Goal: Transaction & Acquisition: Book appointment/travel/reservation

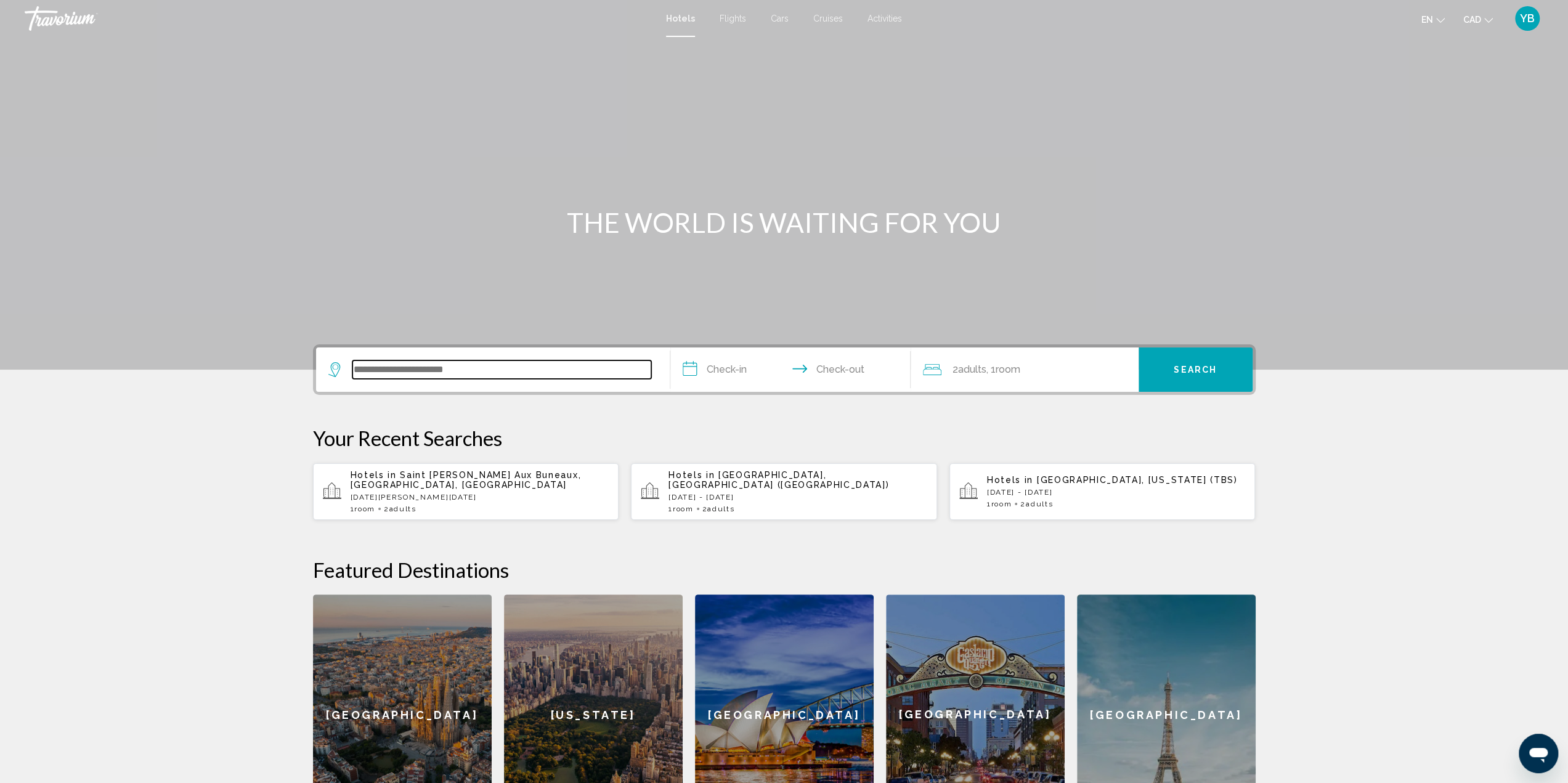
click at [426, 373] on input "Search widget" at bounding box center [502, 369] width 299 height 18
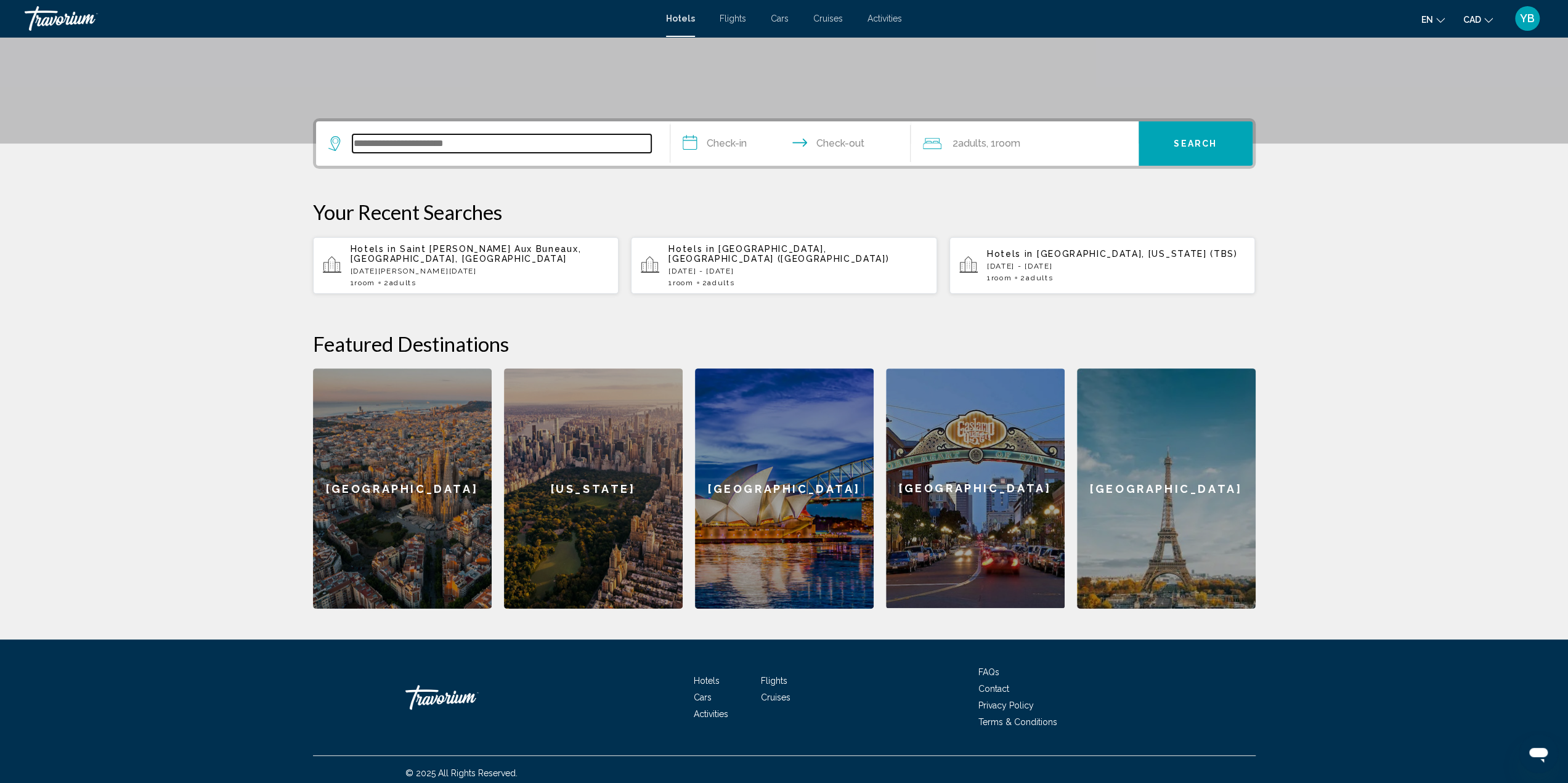
scroll to position [232, 0]
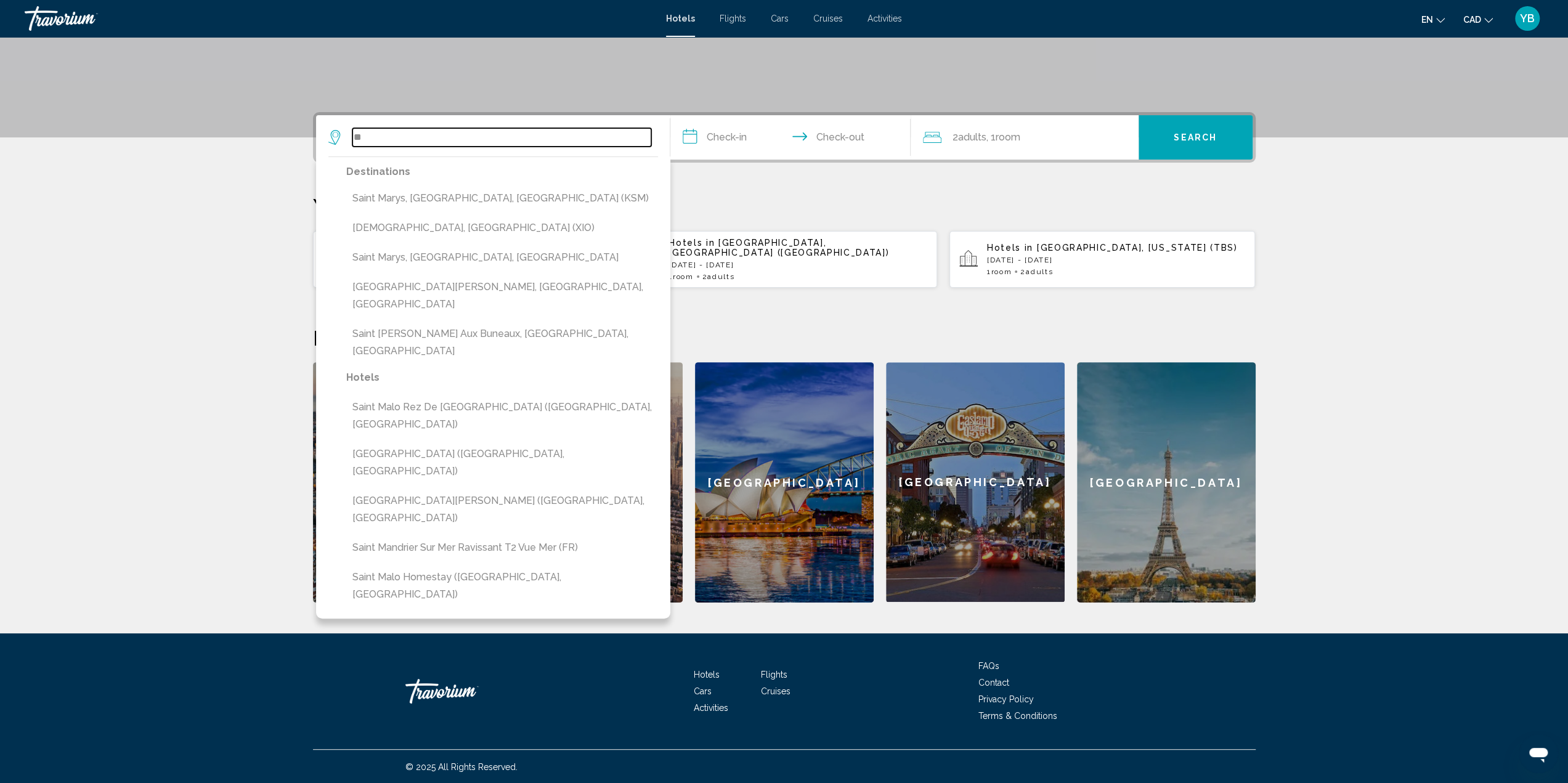
type input "*"
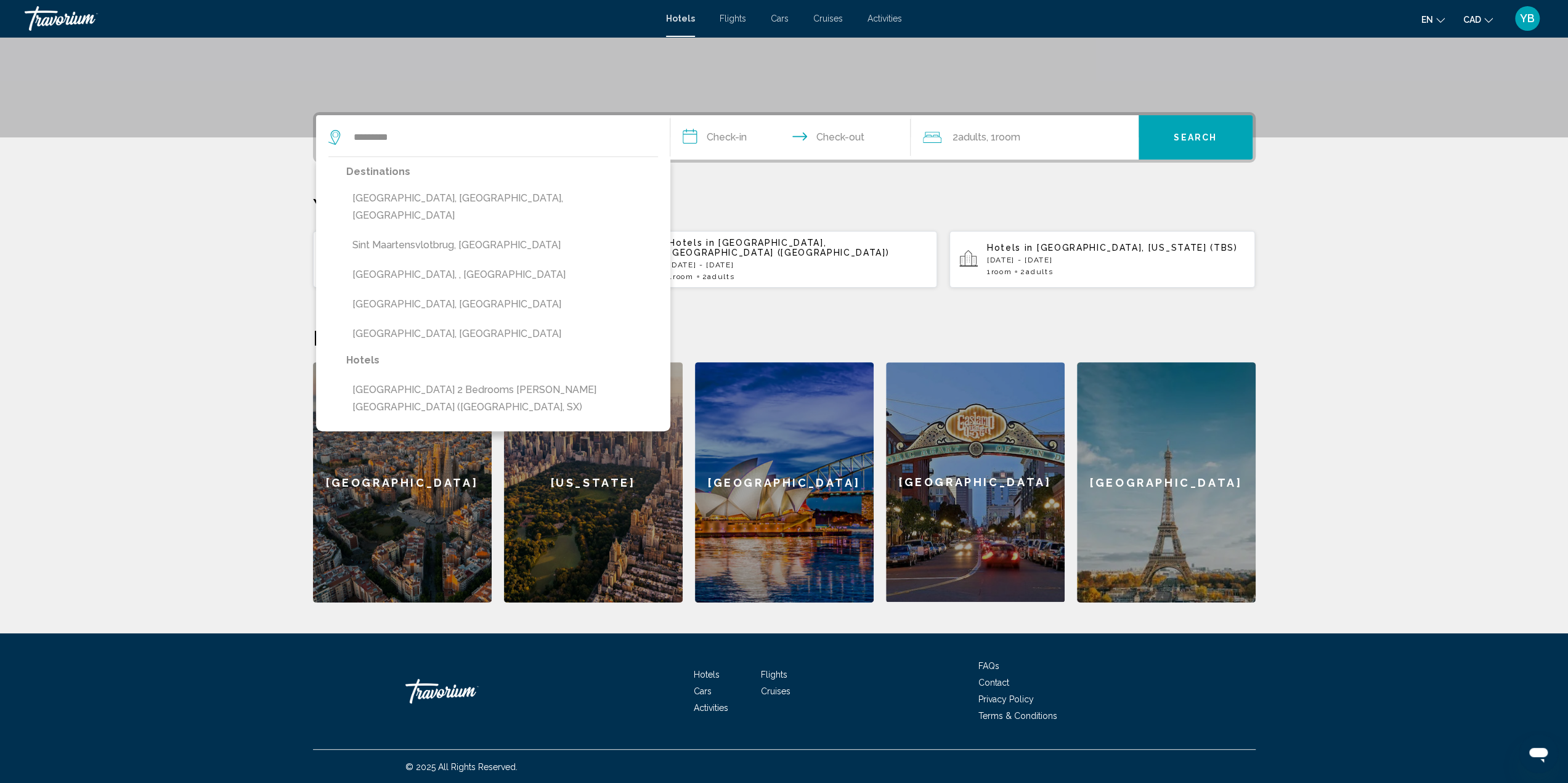
click at [407, 263] on button "[GEOGRAPHIC_DATA], , [GEOGRAPHIC_DATA]" at bounding box center [502, 274] width 312 height 23
type input "**********"
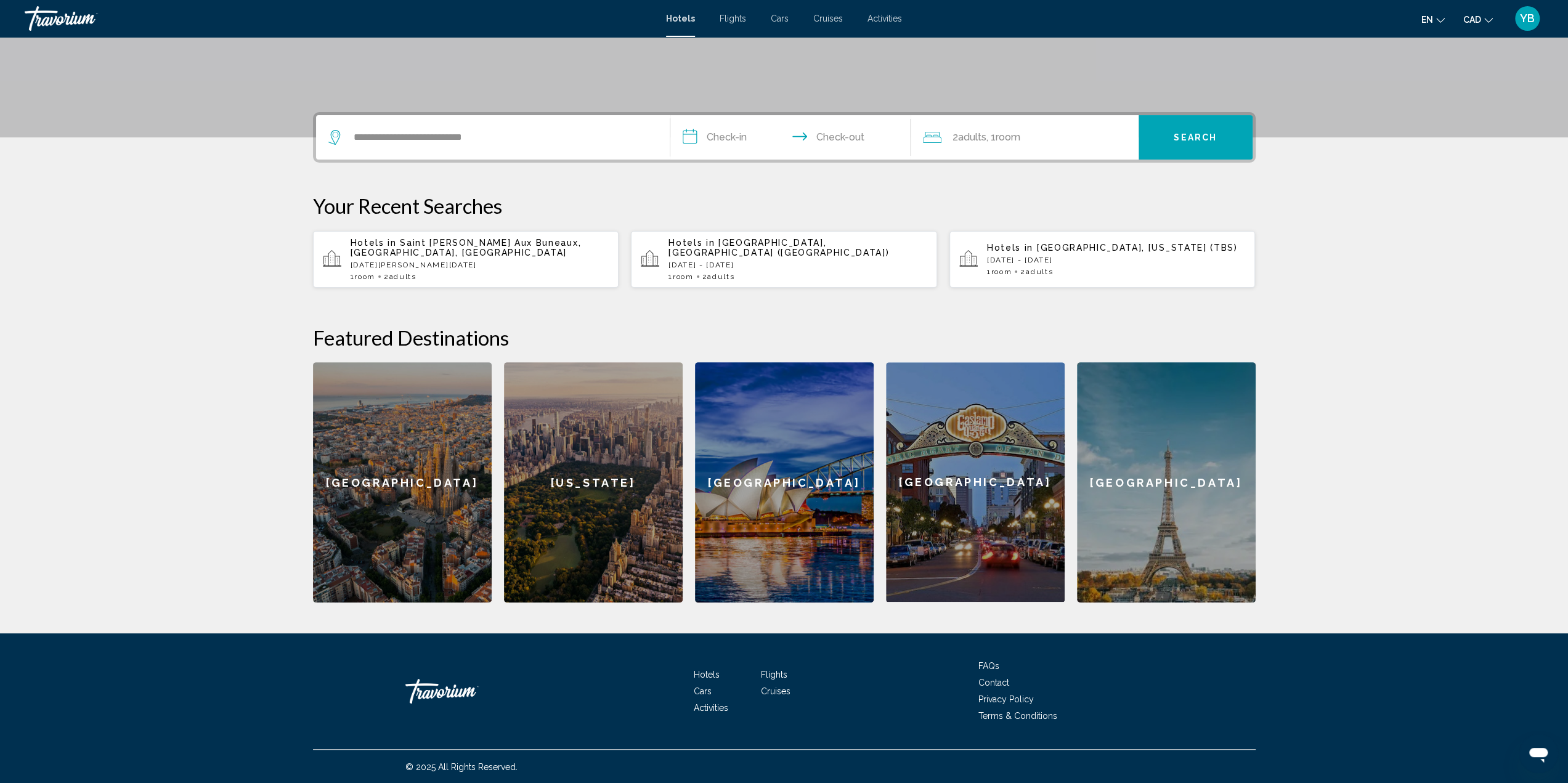
click at [730, 128] on input "**********" at bounding box center [793, 139] width 245 height 48
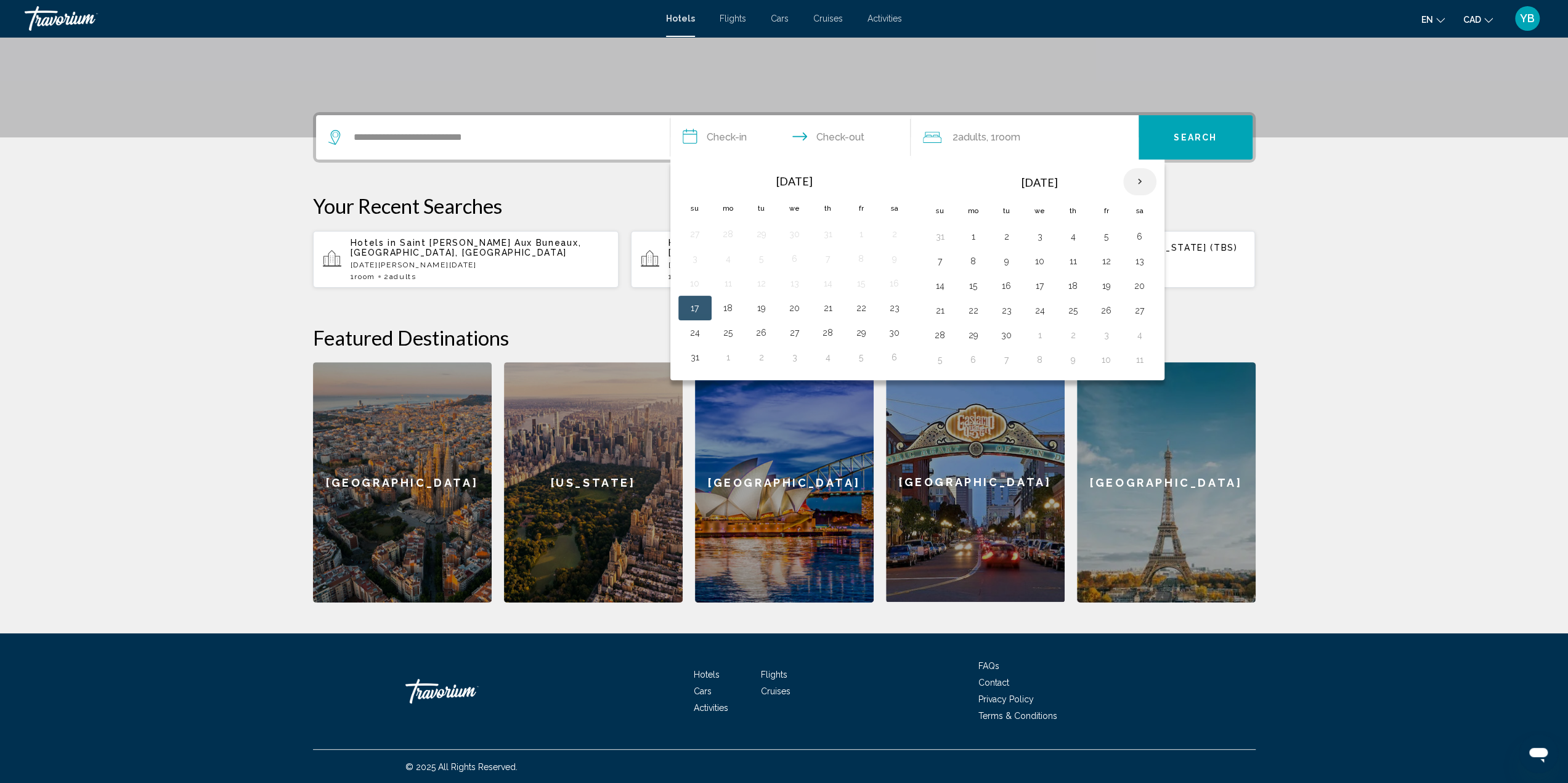
click at [1139, 178] on th "Next month" at bounding box center [1140, 181] width 33 height 27
click at [1137, 177] on th "Next month" at bounding box center [1140, 181] width 33 height 27
click at [1100, 279] on button "19" at bounding box center [1106, 285] width 20 height 17
click at [1097, 311] on button "26" at bounding box center [1106, 310] width 20 height 17
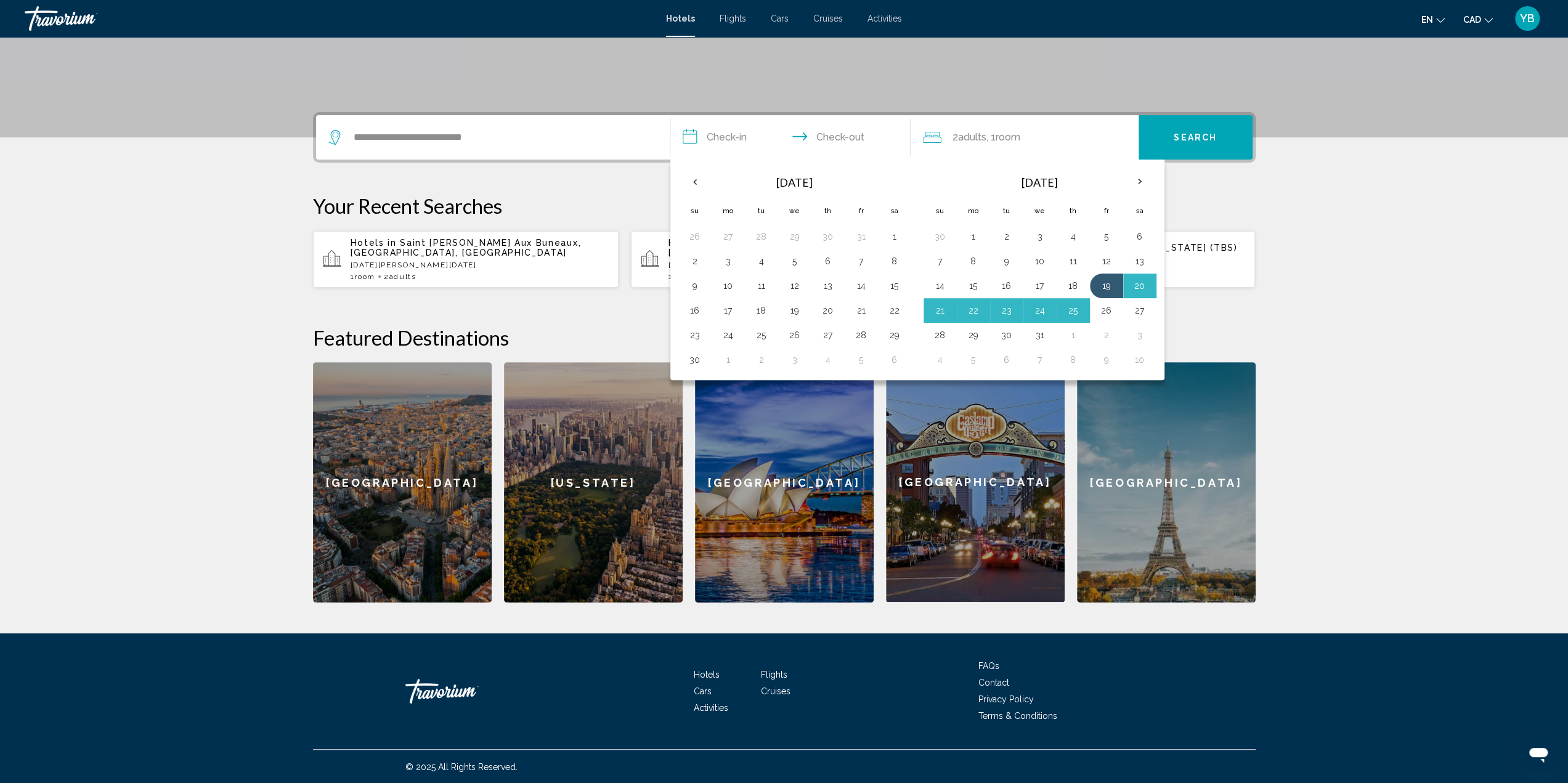
type input "**********"
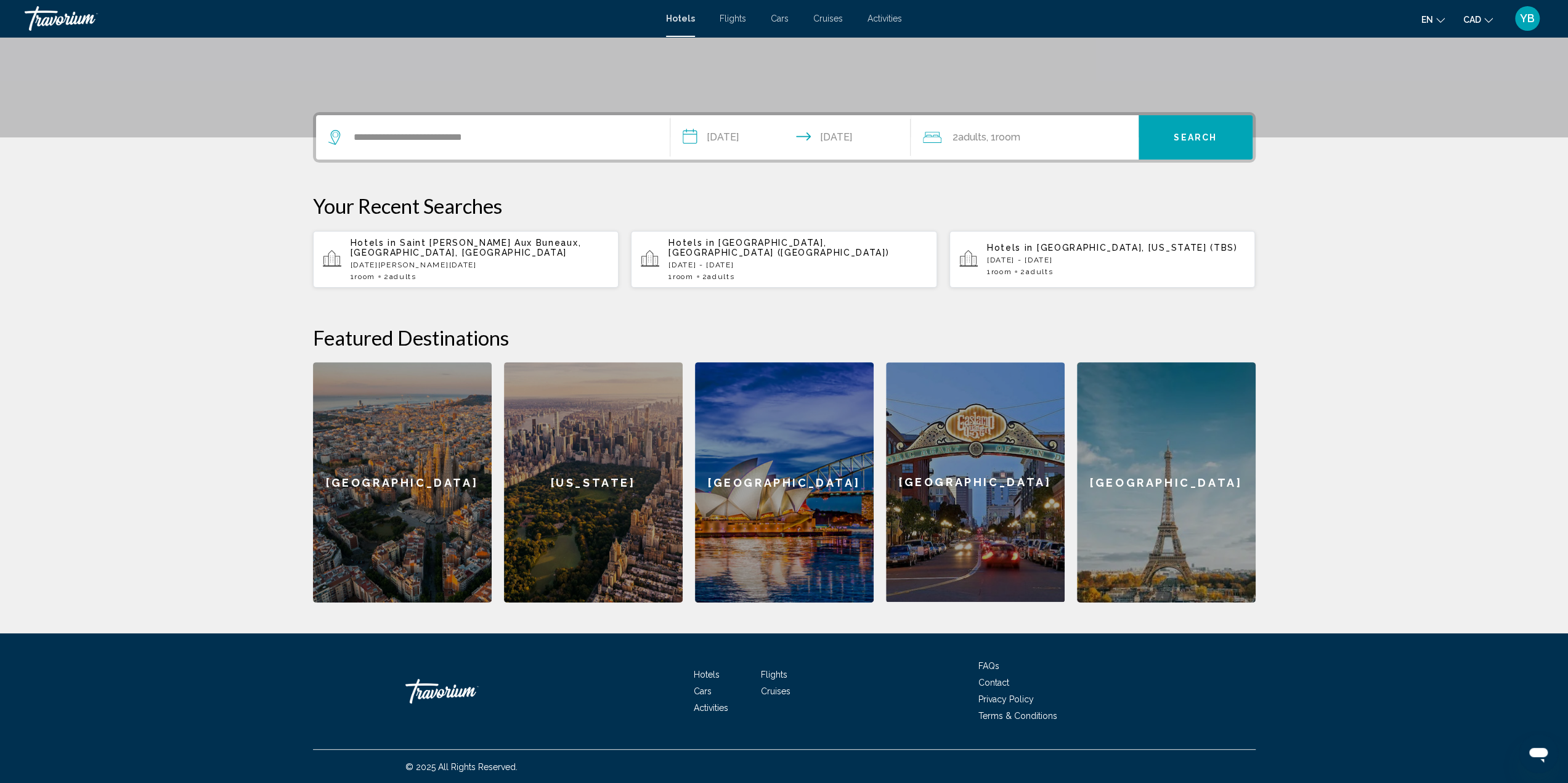
click at [1193, 142] on button "Search" at bounding box center [1195, 137] width 114 height 44
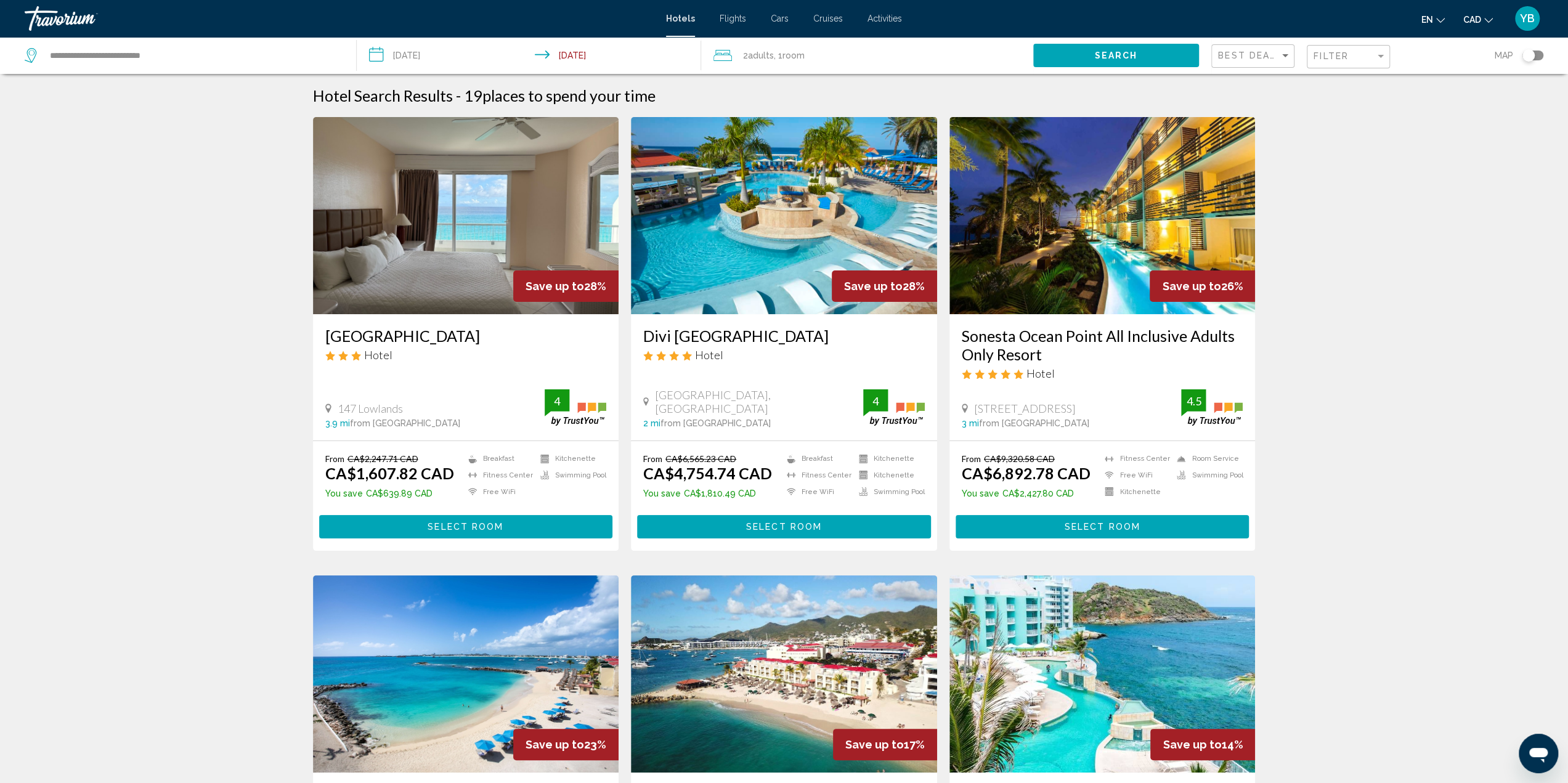
click at [1536, 56] on div "Toggle map" at bounding box center [1533, 55] width 21 height 10
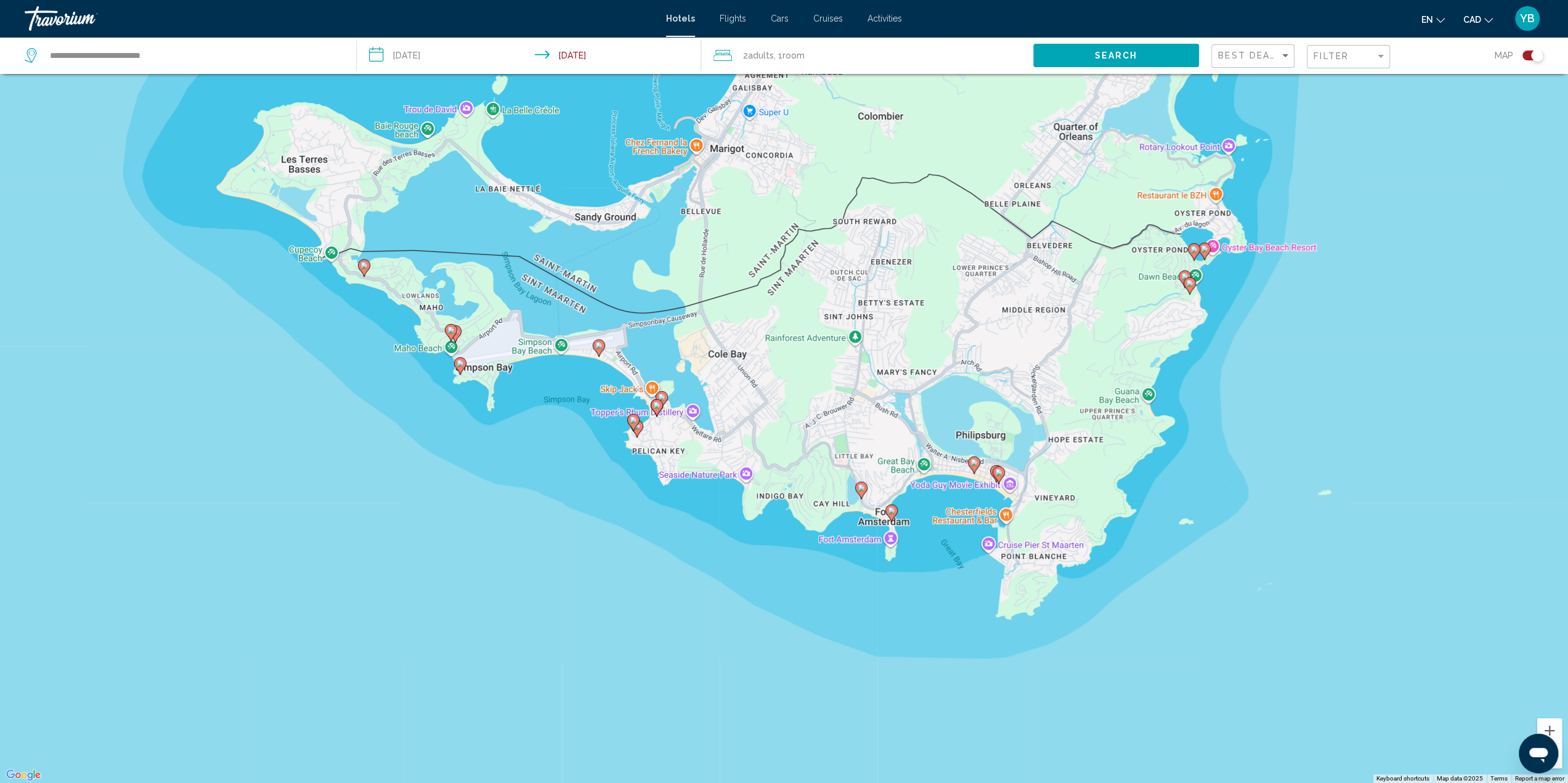
click at [1535, 59] on div "Toggle map" at bounding box center [1537, 55] width 13 height 13
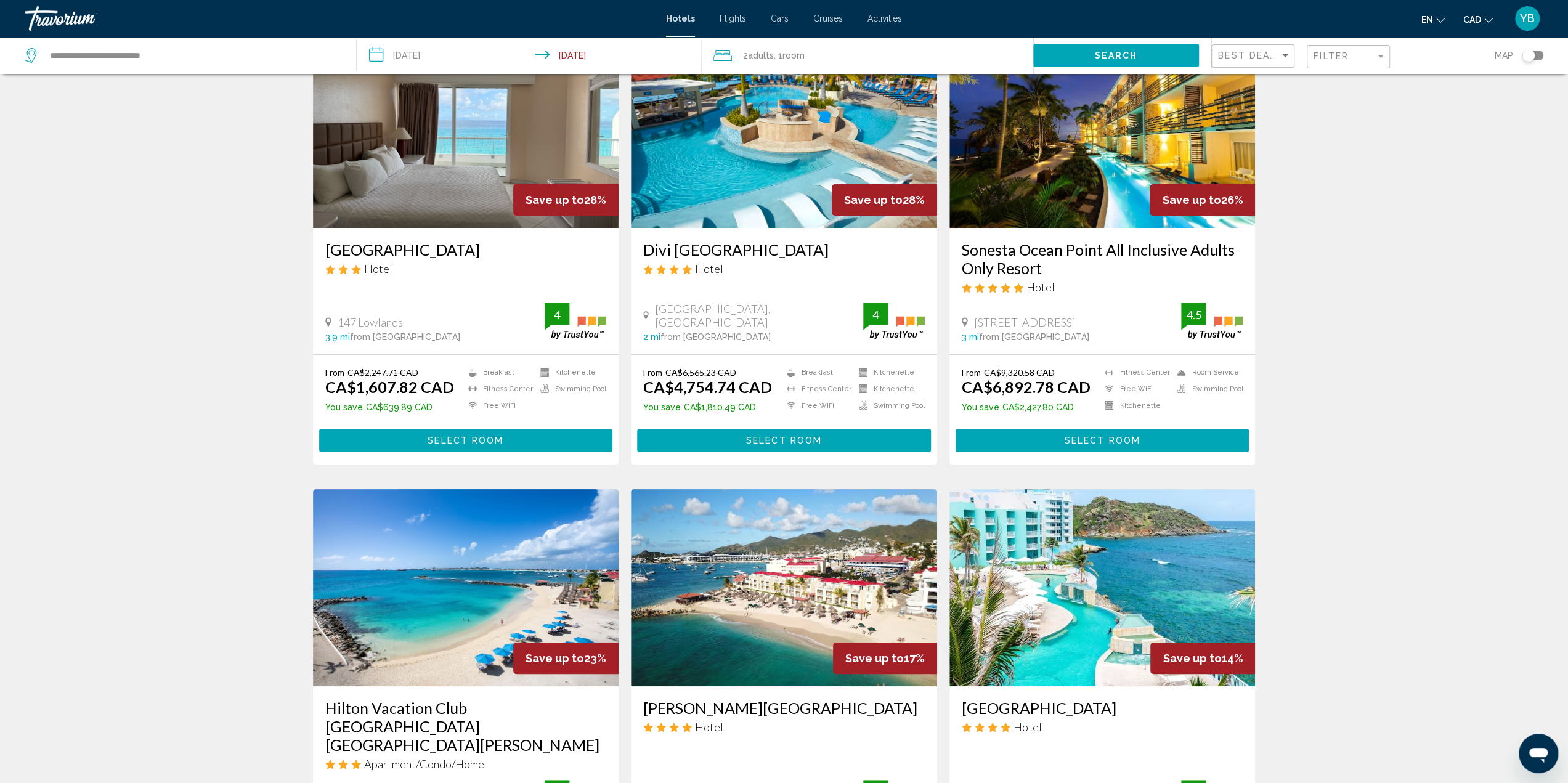
scroll to position [0, 0]
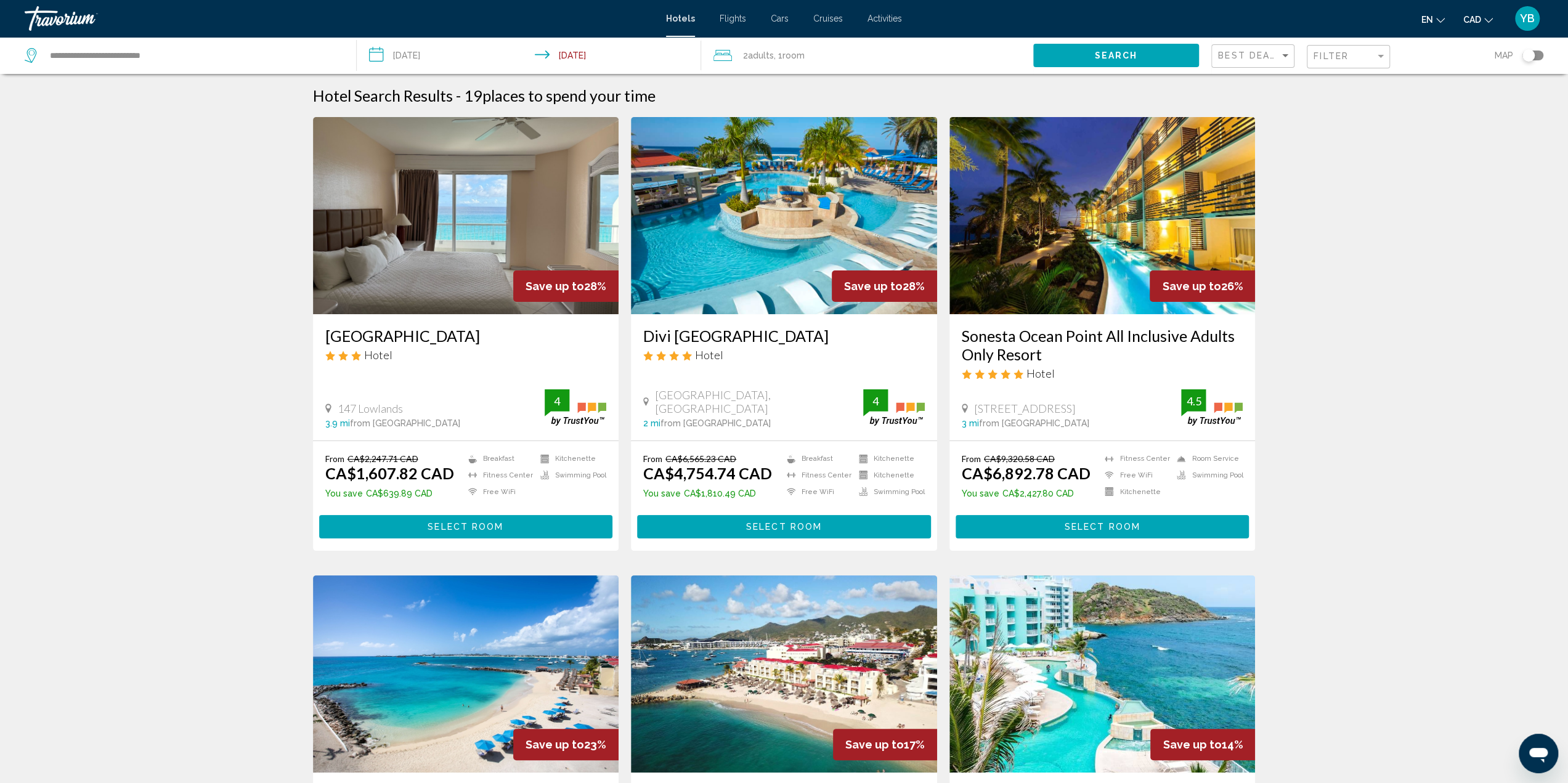
click at [767, 59] on span "Adults" at bounding box center [761, 55] width 26 height 10
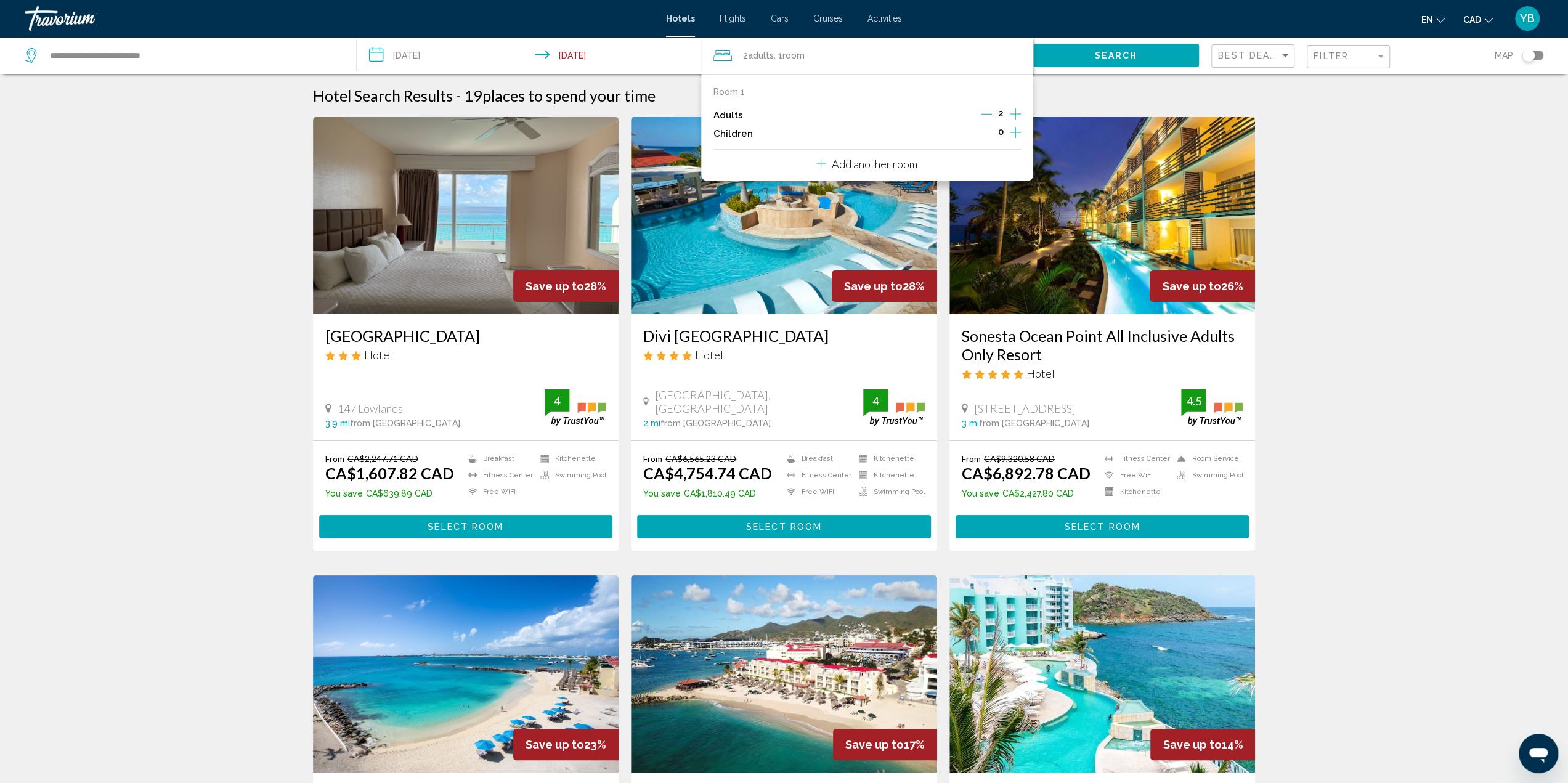
click at [1016, 131] on icon "Increment children" at bounding box center [1016, 132] width 11 height 14
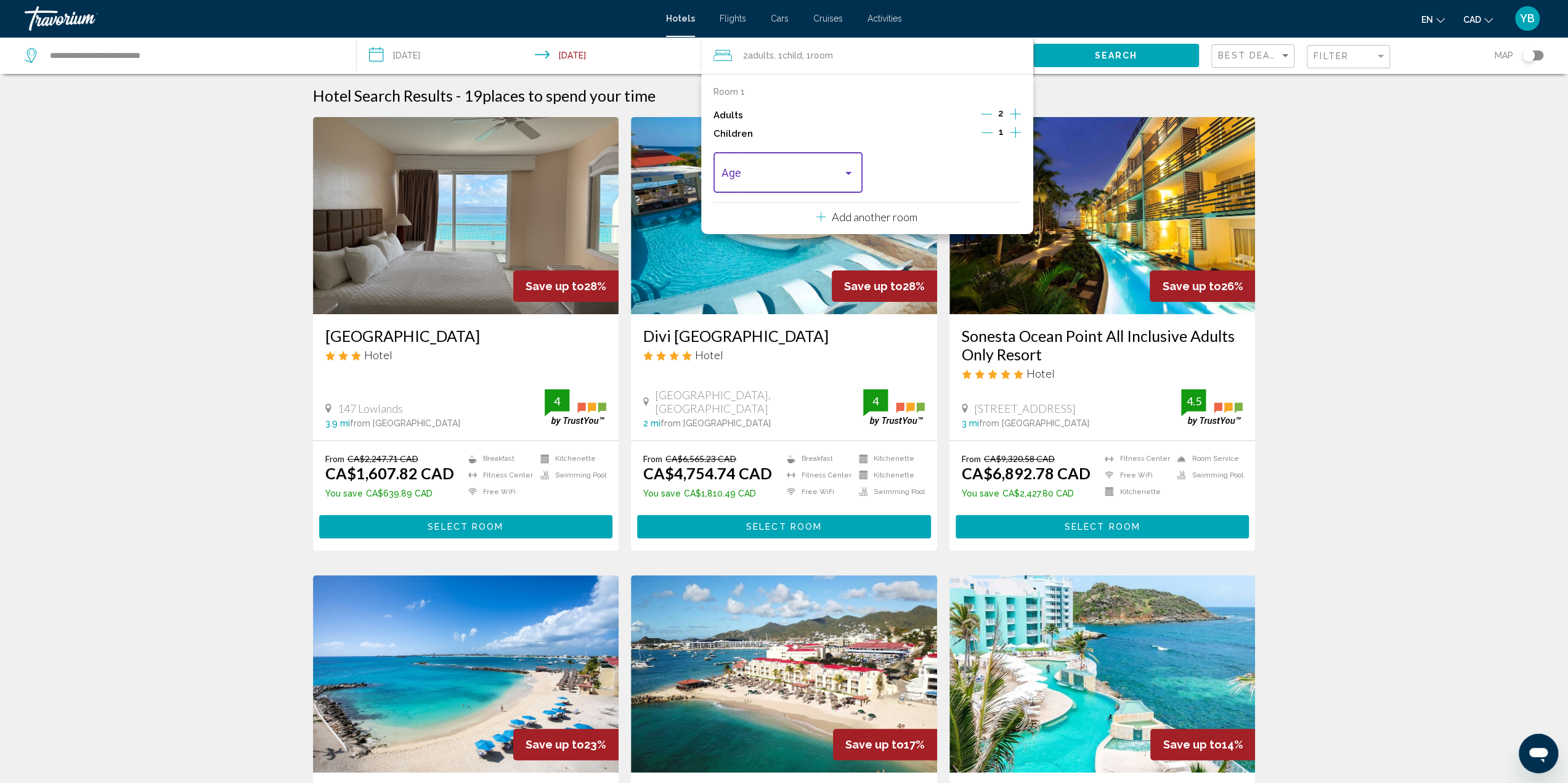
click at [772, 170] on span "Travelers: 2 adults, 1 child" at bounding box center [782, 176] width 122 height 13
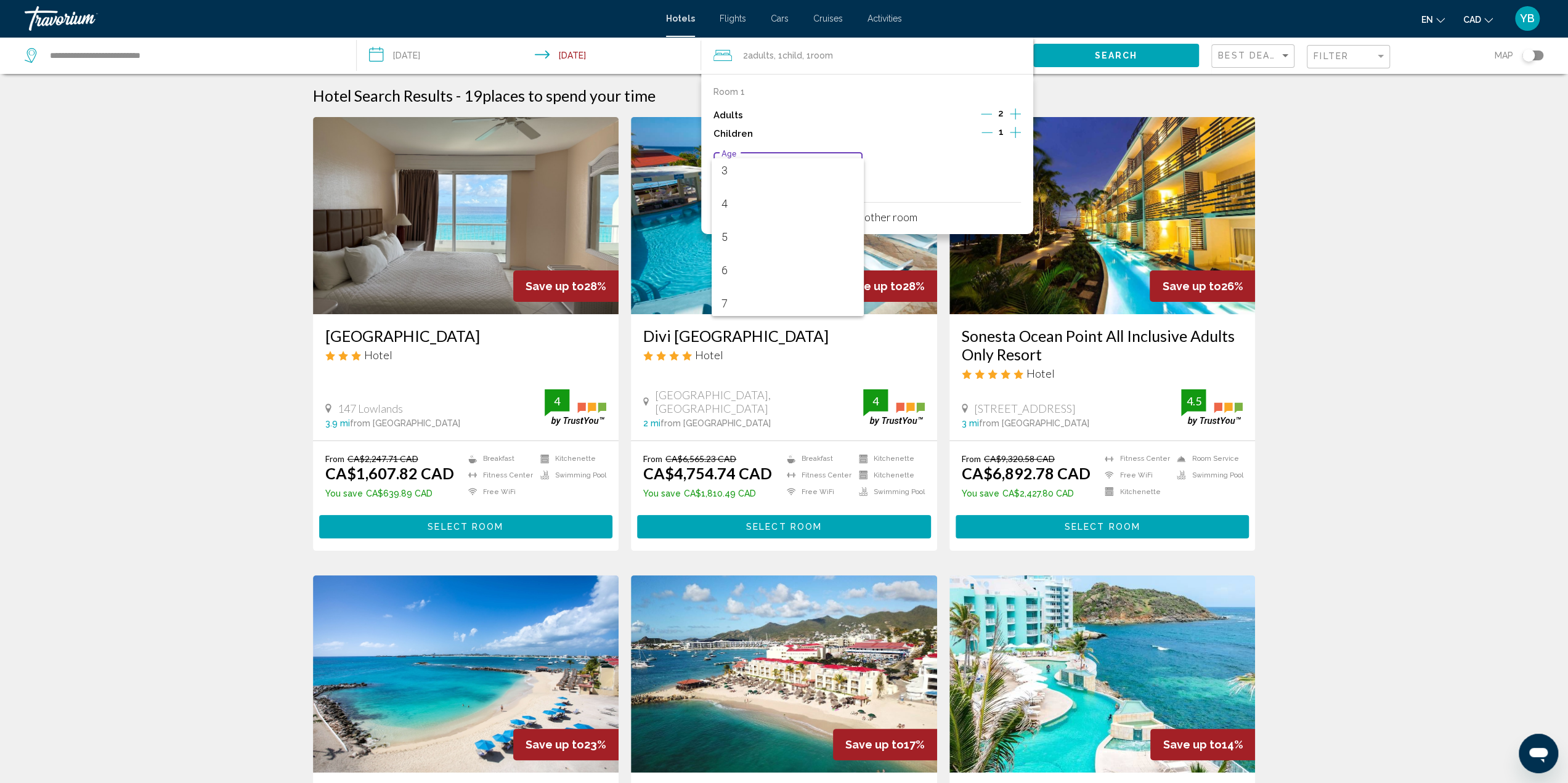
scroll to position [246, 0]
click at [738, 223] on span "9" at bounding box center [788, 228] width 132 height 33
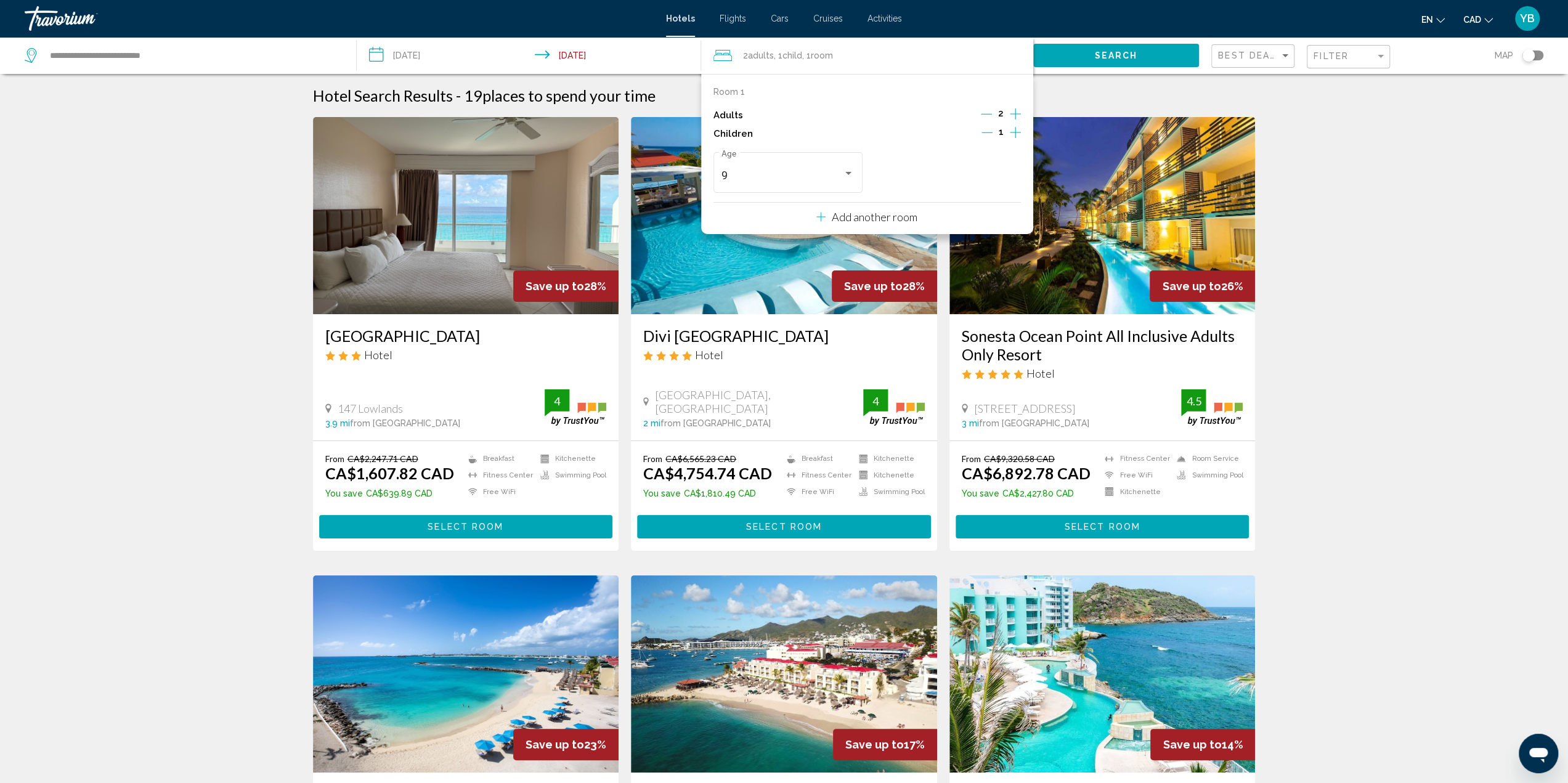
click at [1098, 43] on div "Search" at bounding box center [1122, 55] width 178 height 37
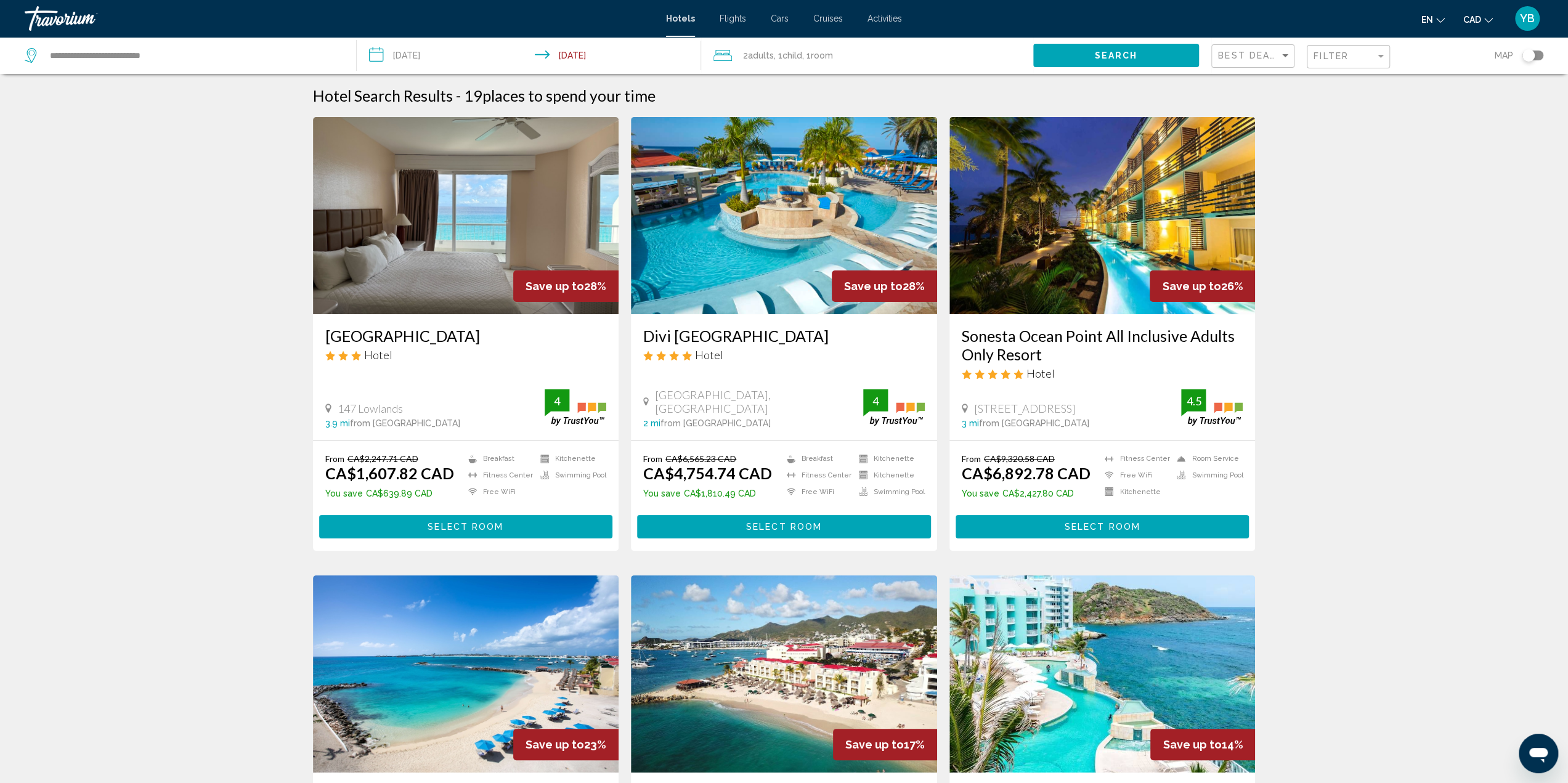
click at [1084, 52] on button "Search" at bounding box center [1116, 55] width 166 height 23
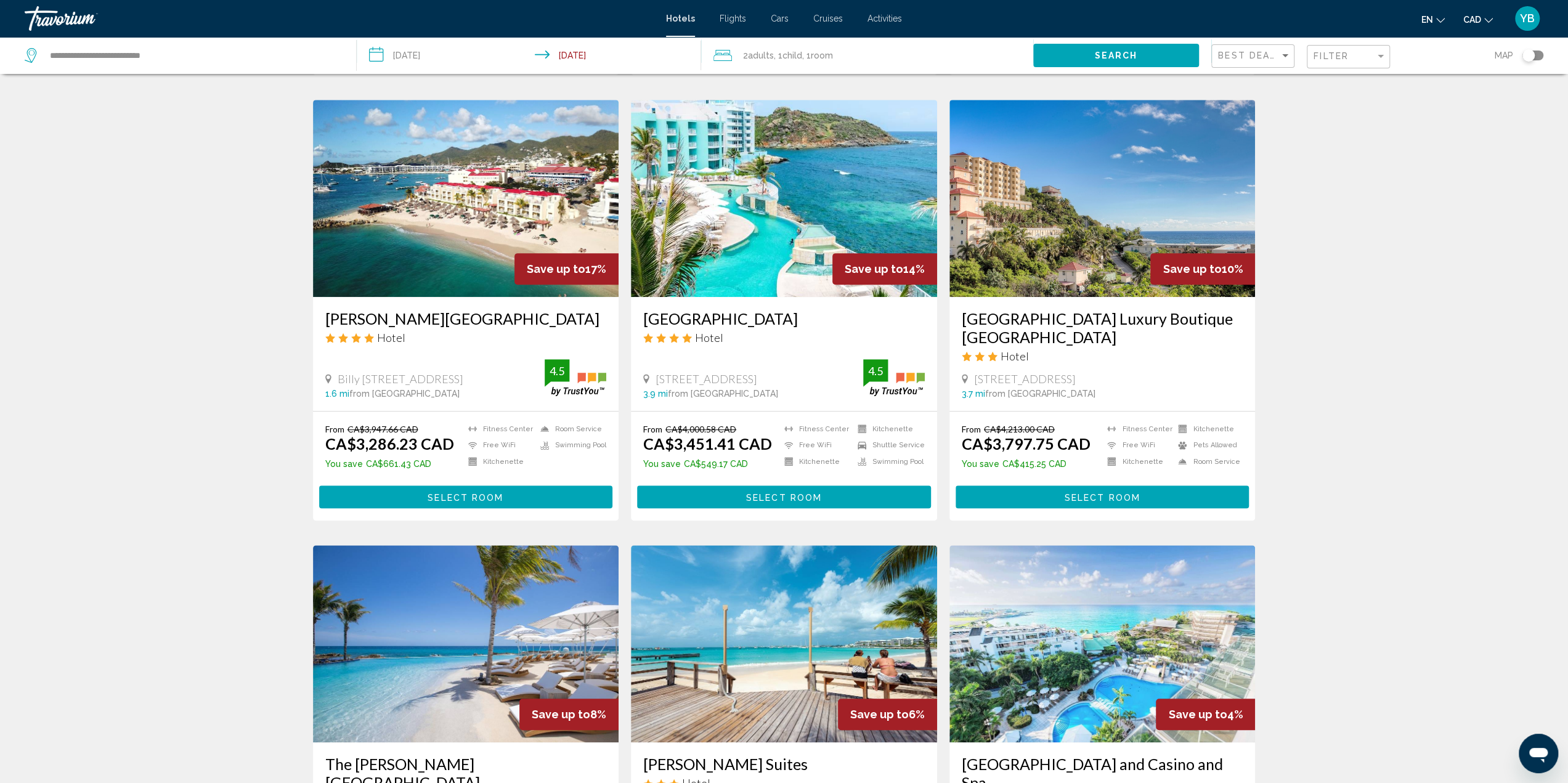
scroll to position [555, 0]
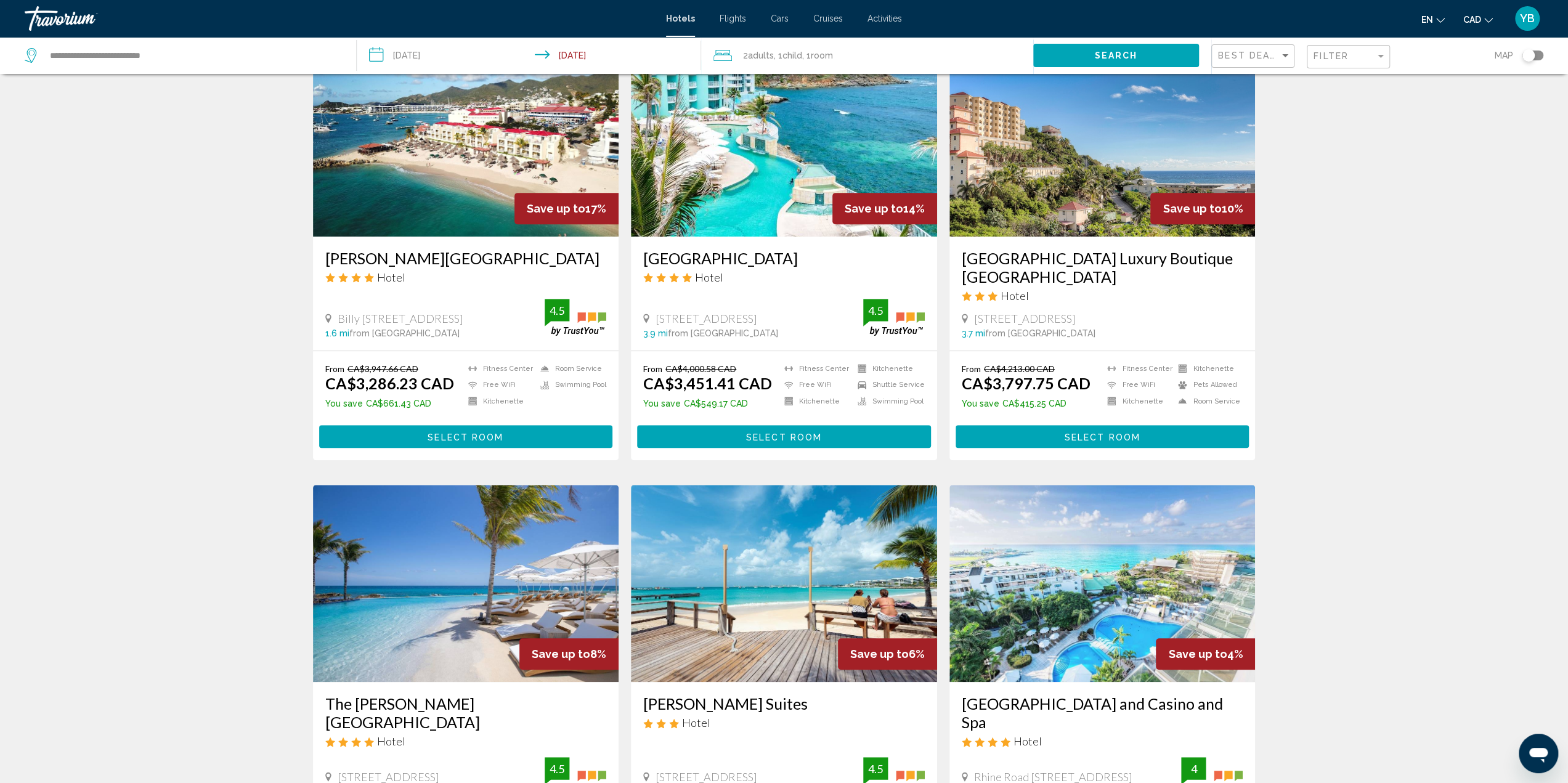
click at [1076, 161] on img "Main content" at bounding box center [1103, 138] width 306 height 197
